Goal: Task Accomplishment & Management: Complete application form

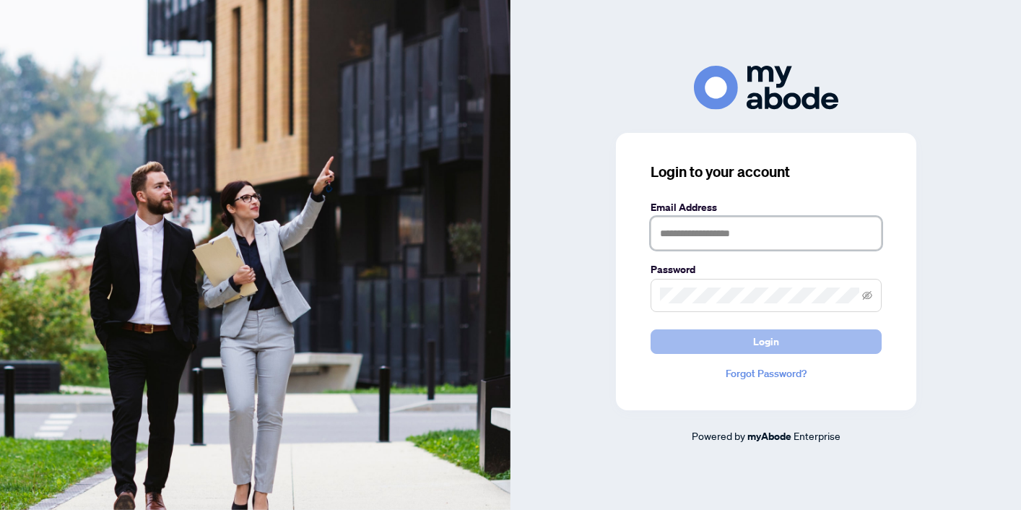
type input "**********"
click at [766, 346] on span "Login" at bounding box center [766, 341] width 26 height 23
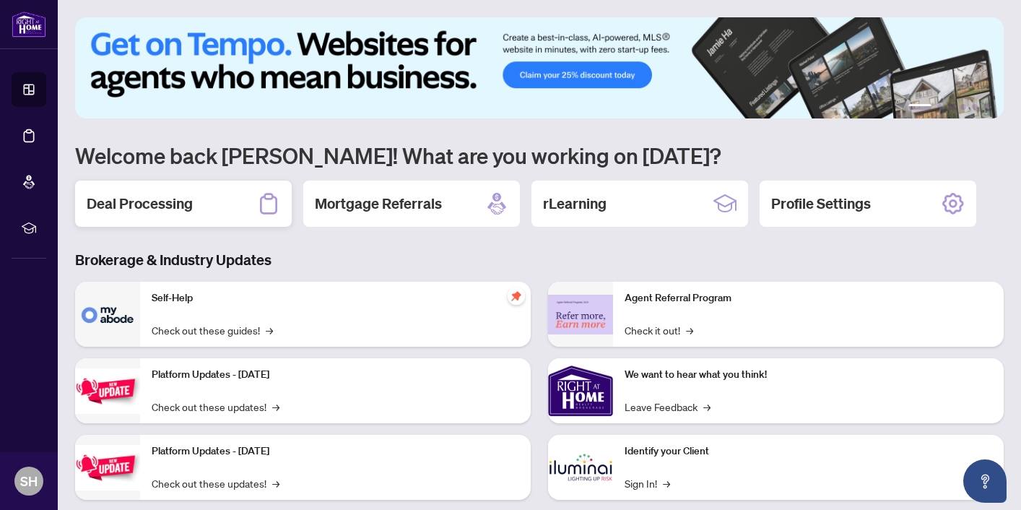
click at [162, 202] on h2 "Deal Processing" at bounding box center [140, 203] width 106 height 20
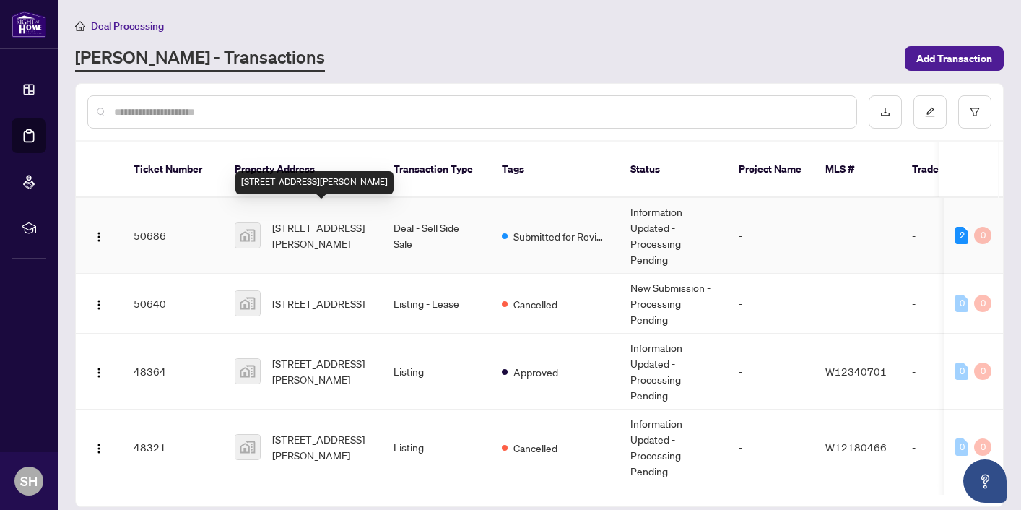
click at [324, 219] on span "[STREET_ADDRESS][PERSON_NAME]" at bounding box center [321, 235] width 98 height 32
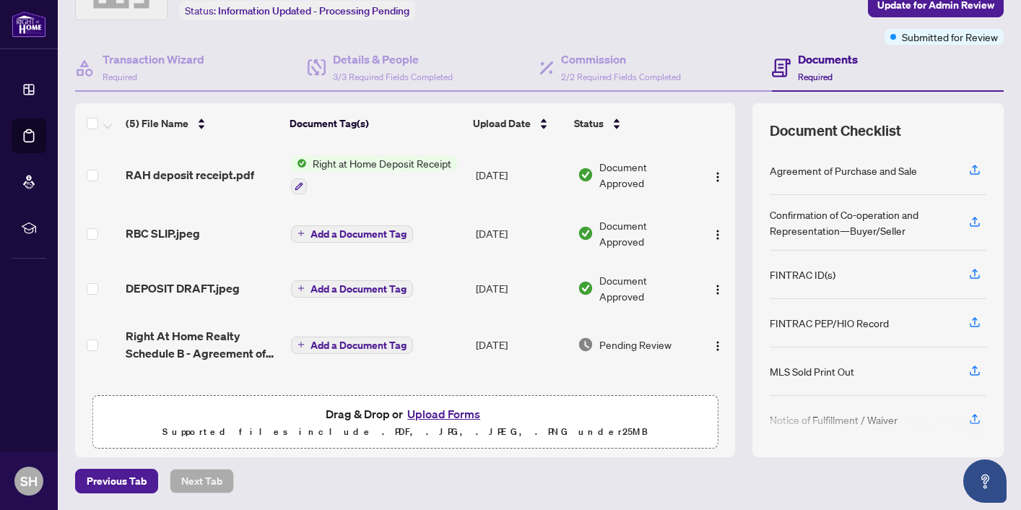
click at [437, 415] on button "Upload Forms" at bounding box center [444, 413] width 82 height 19
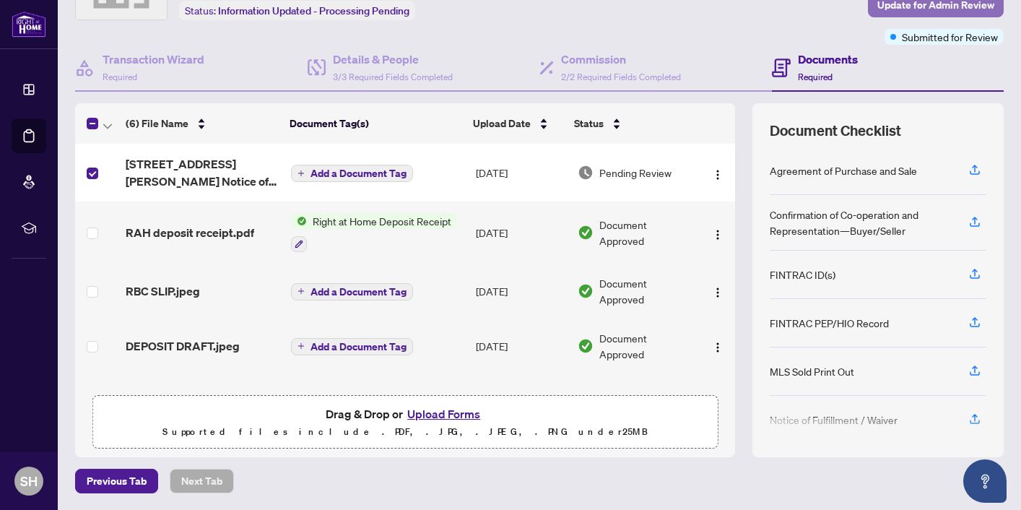
click at [958, 9] on span "Update for Admin Review" at bounding box center [935, 5] width 117 height 23
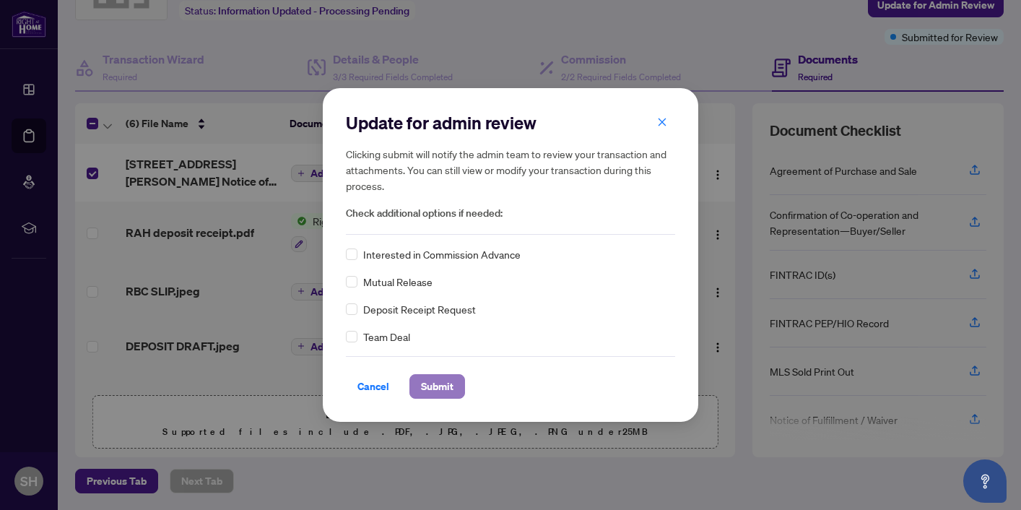
click at [437, 385] on span "Submit" at bounding box center [437, 386] width 32 height 23
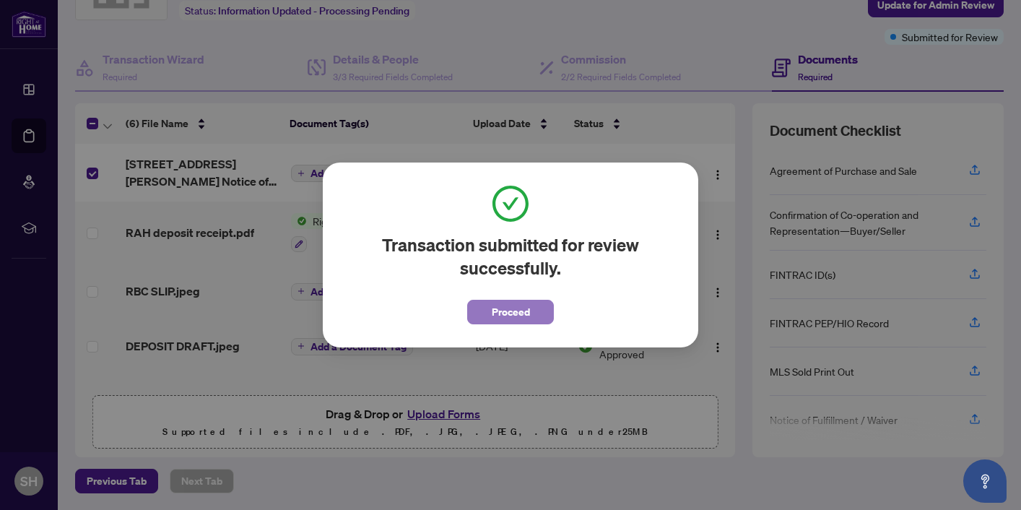
click at [523, 323] on span "Proceed" at bounding box center [511, 311] width 38 height 23
